Goal: Find specific page/section: Find specific page/section

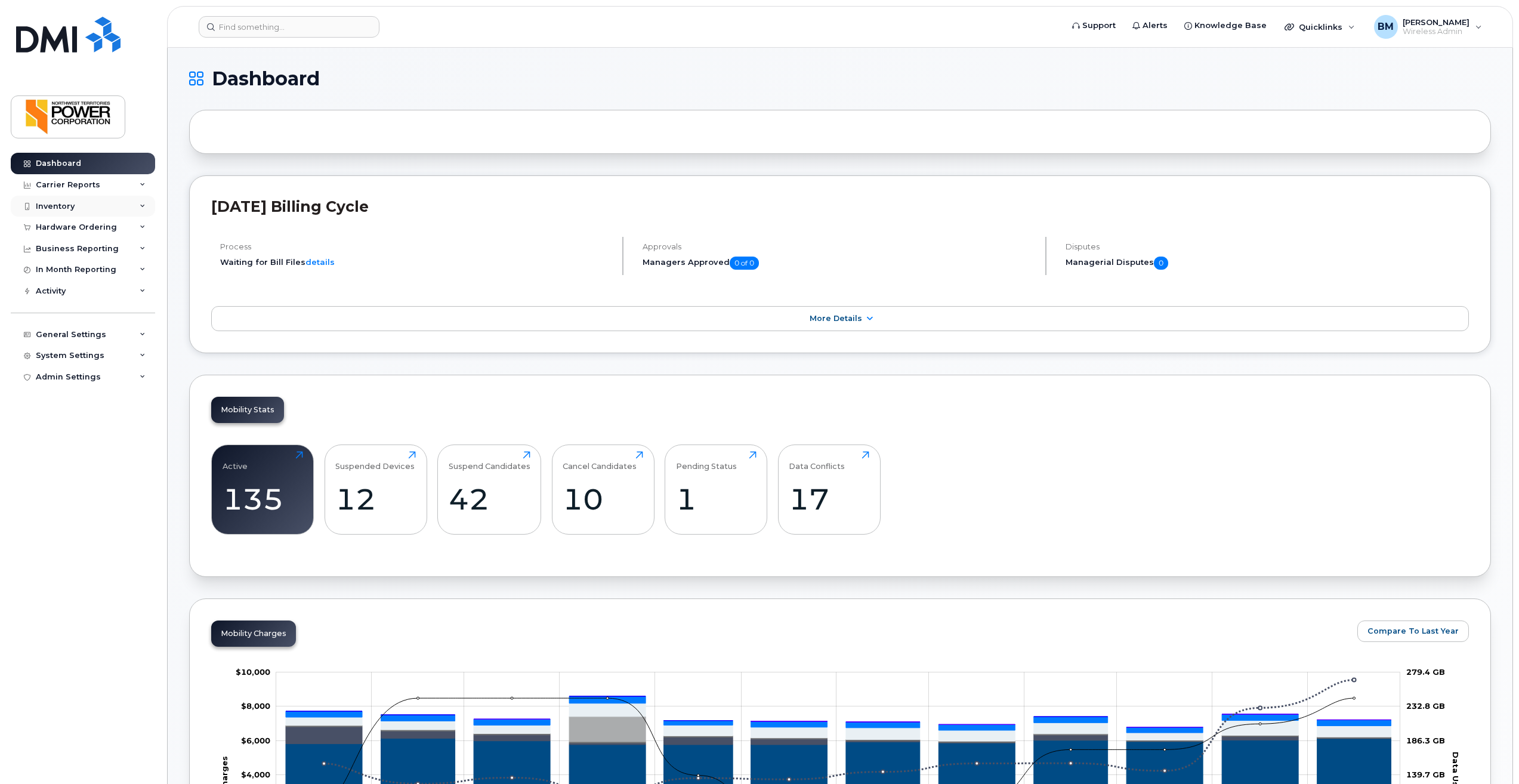
click at [59, 210] on div "Inventory" at bounding box center [55, 207] width 39 height 9
click at [62, 224] on div "Mobility Devices" at bounding box center [74, 228] width 67 height 11
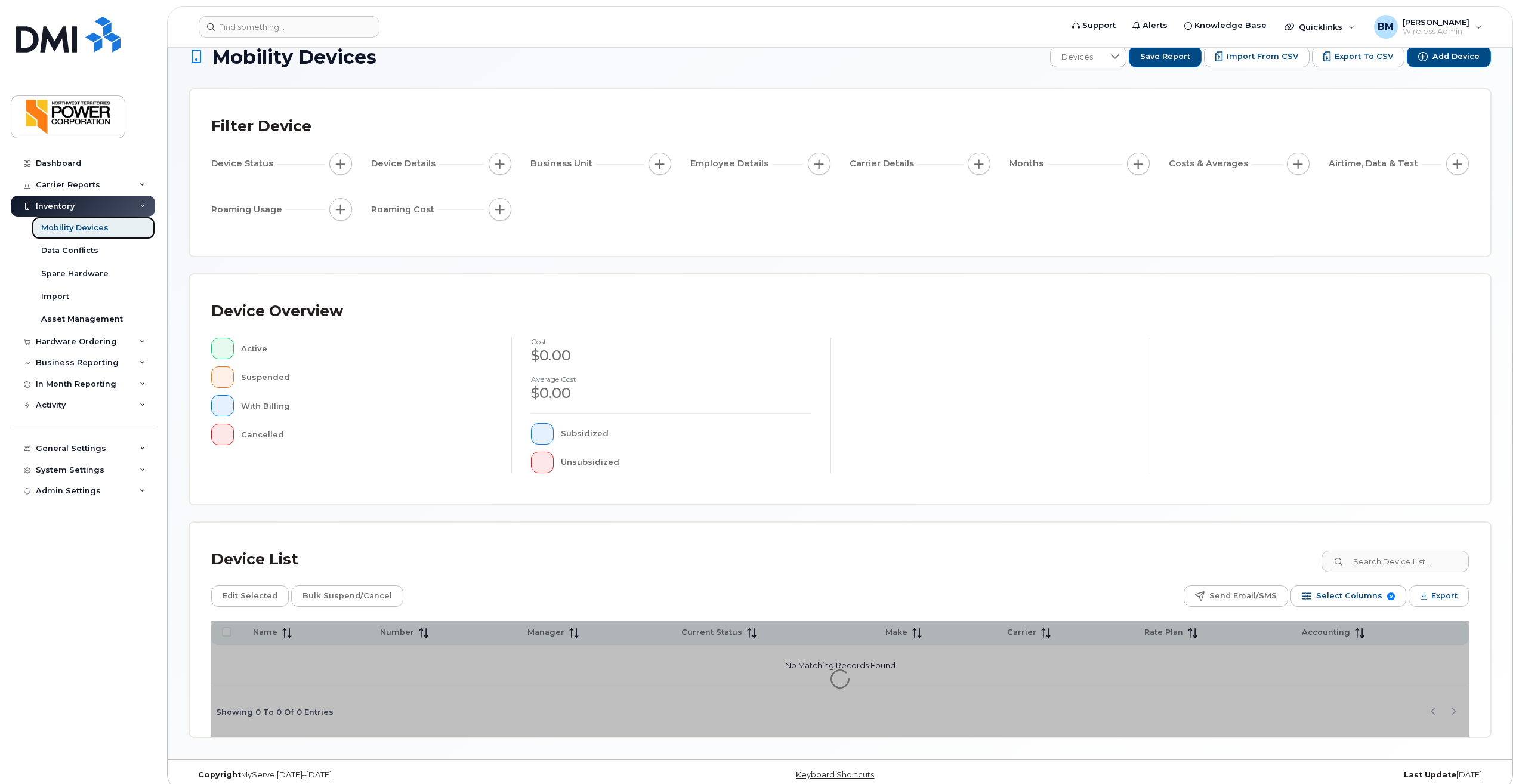
scroll to position [36, 0]
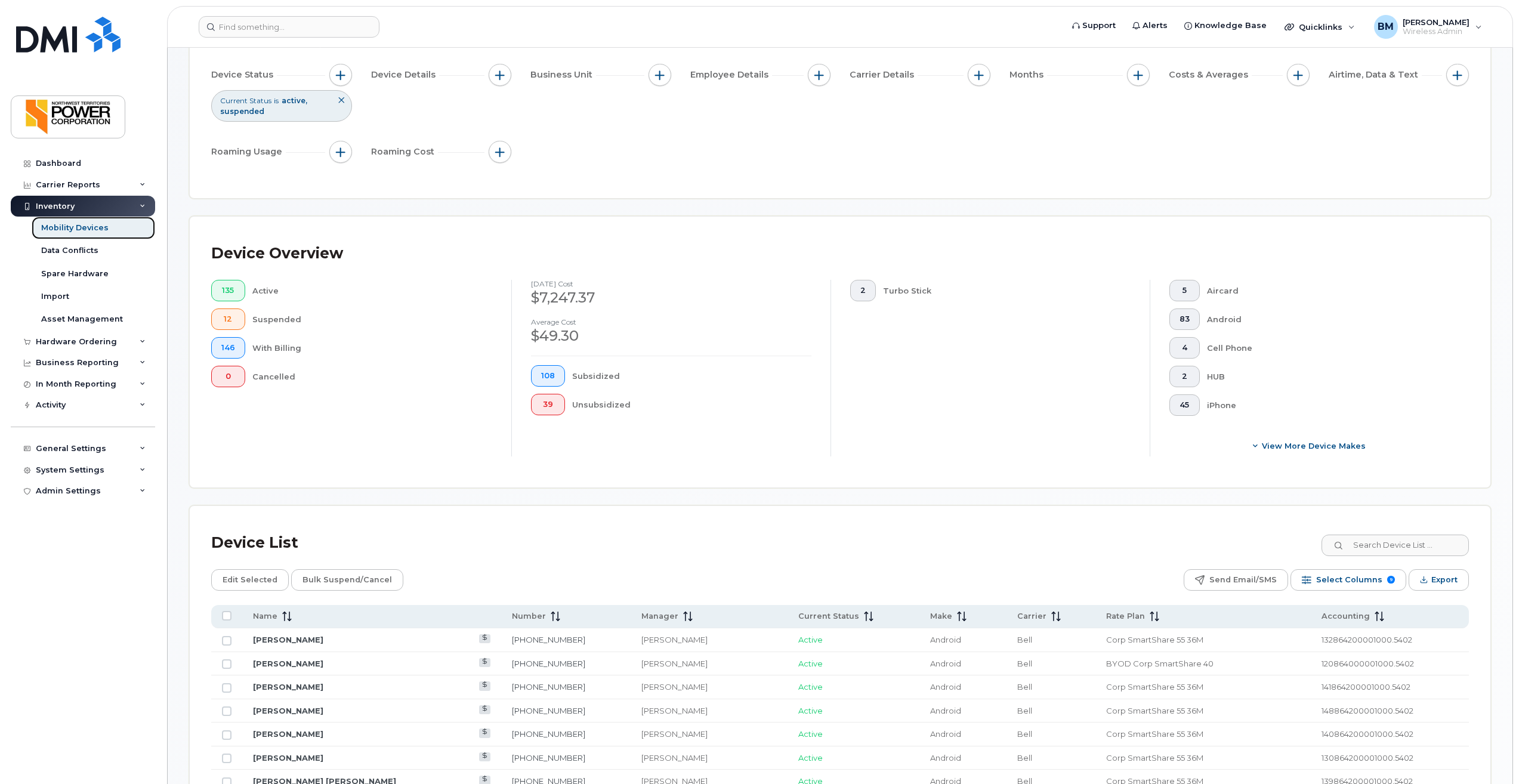
scroll to position [119, 0]
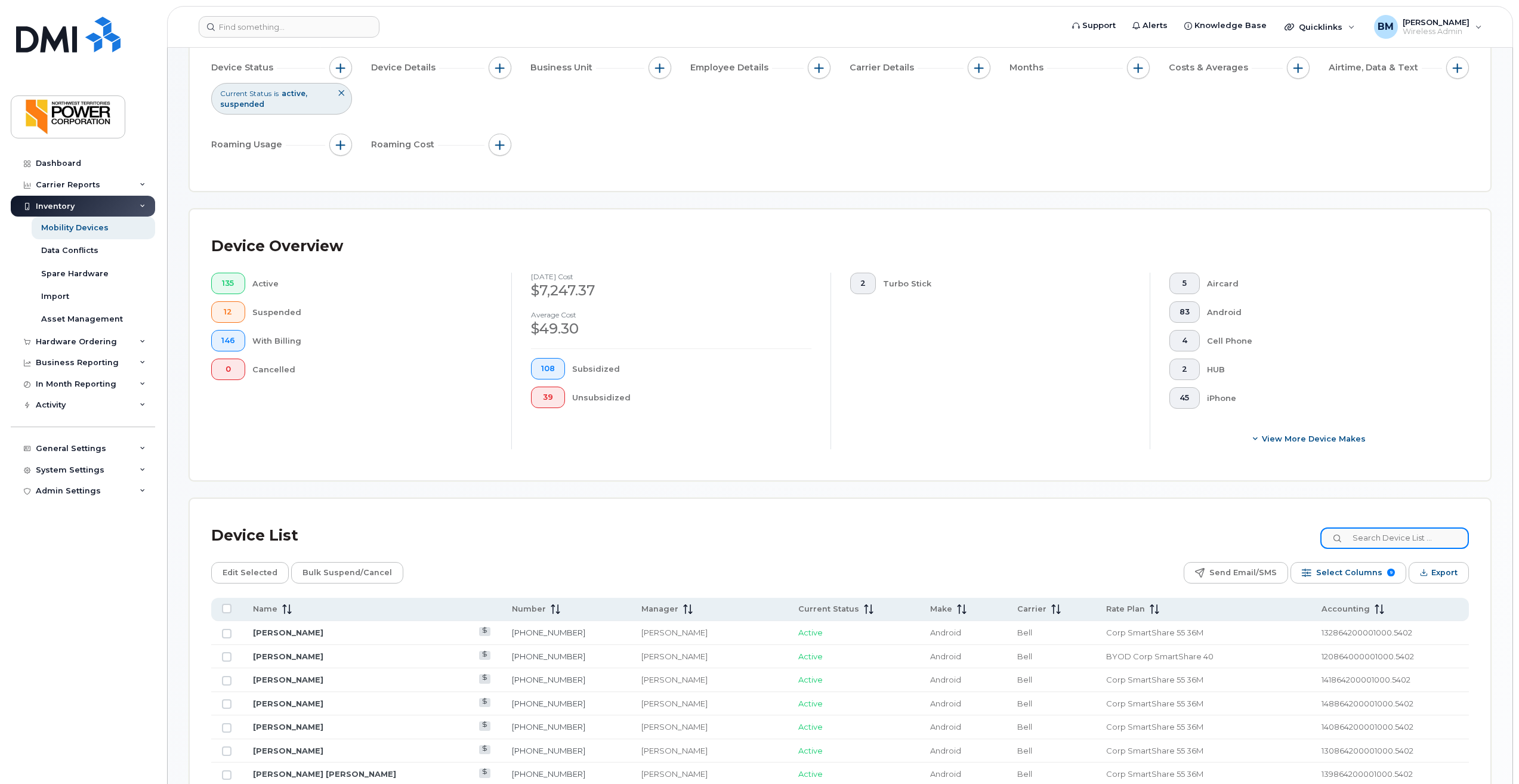
click at [1369, 537] on input at bounding box center [1394, 538] width 149 height 22
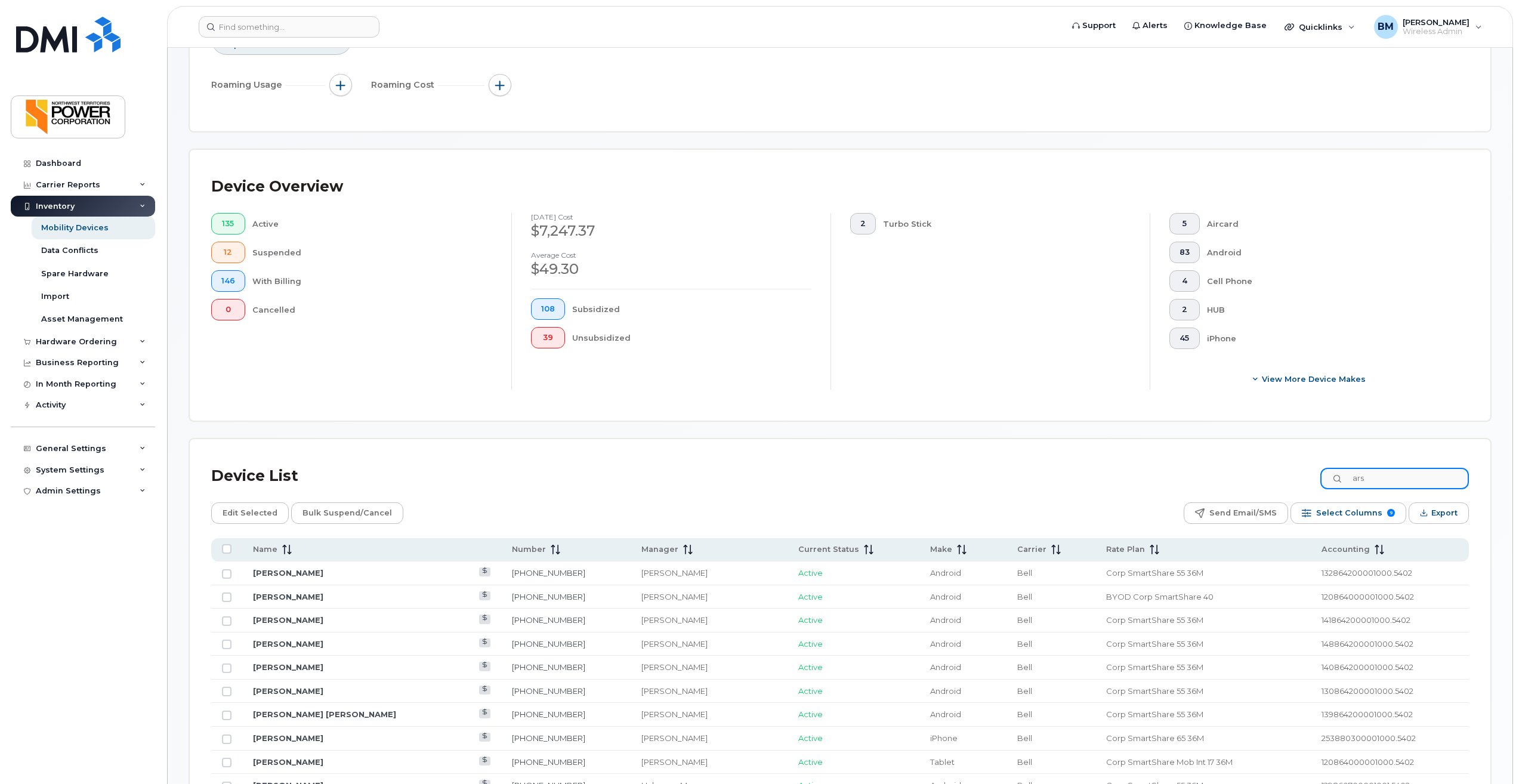
scroll to position [89, 0]
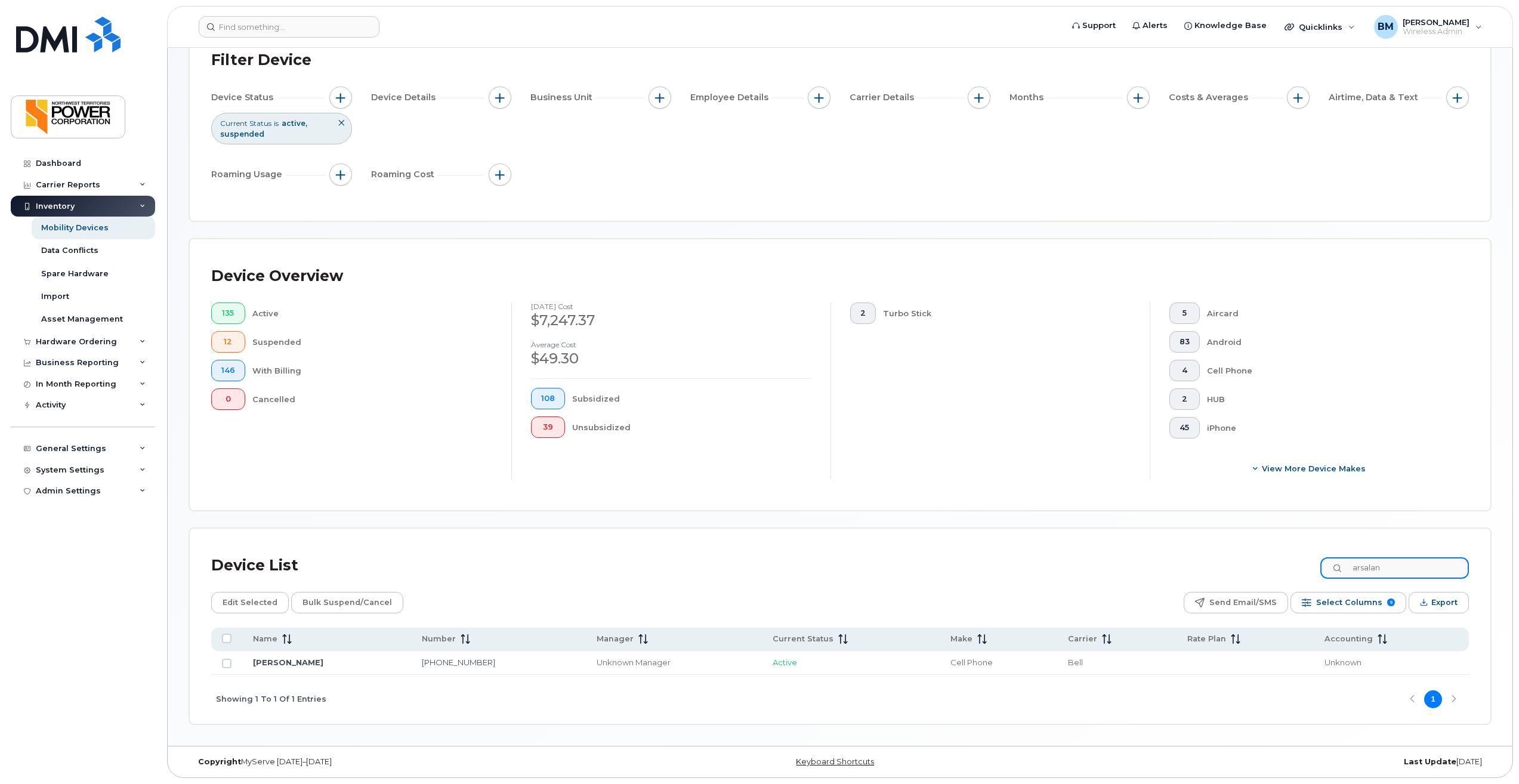
type input "arsalan"
click at [260, 661] on link "[PERSON_NAME]" at bounding box center [288, 662] width 70 height 9
